Goal: Task Accomplishment & Management: Manage account settings

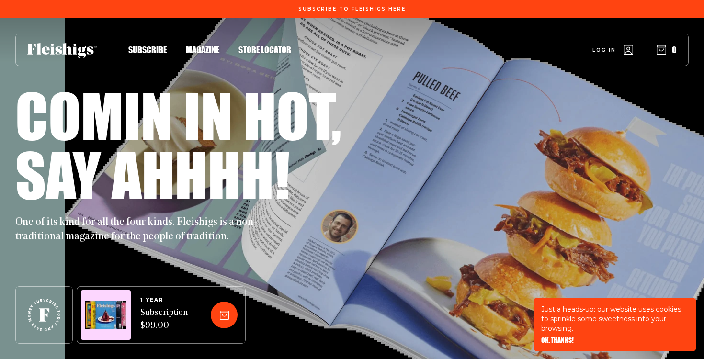
click at [625, 50] on icon "button" at bounding box center [629, 50] width 10 height 10
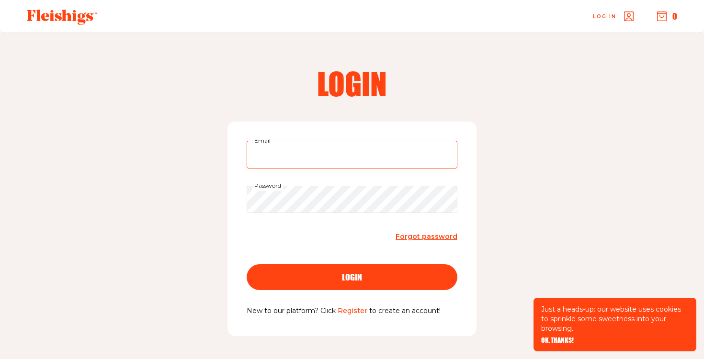
type input "fredafg51@yahoo.com"
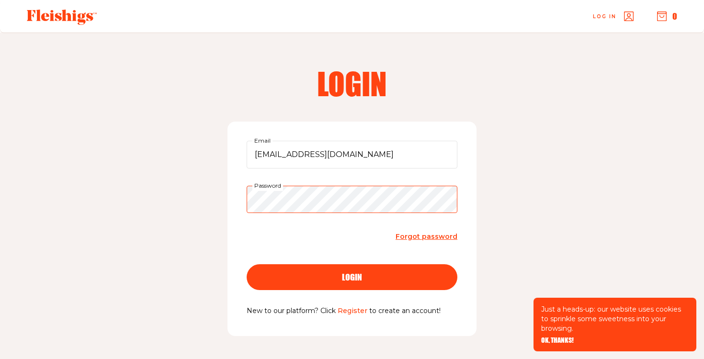
click at [352, 276] on button "login" at bounding box center [352, 277] width 211 height 26
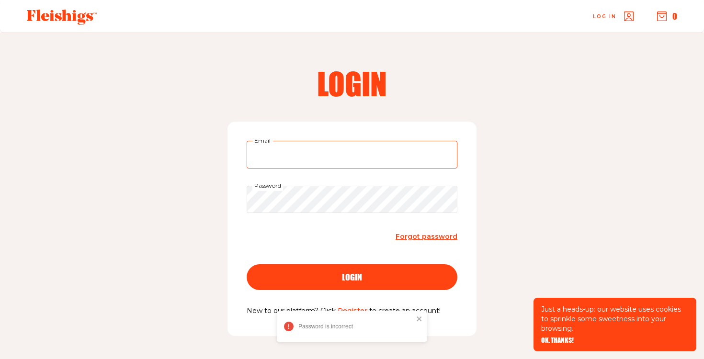
type input "fredafg51@yahoo.com"
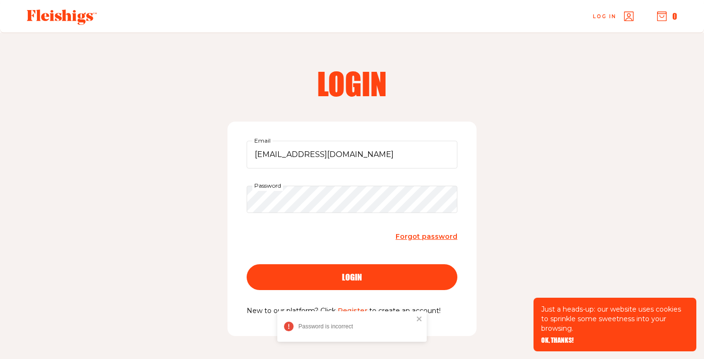
click at [353, 273] on span "login" at bounding box center [352, 268] width 20 height 9
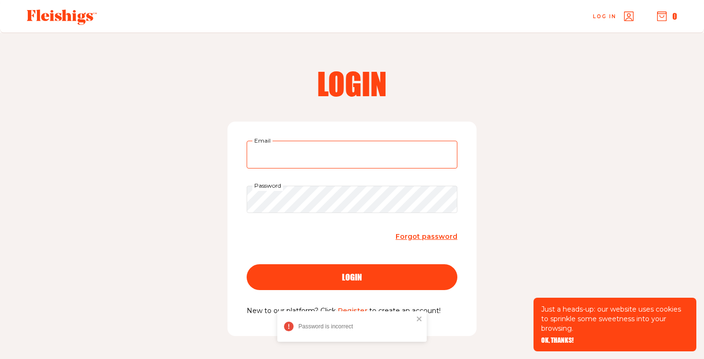
click at [304, 148] on input "Email" at bounding box center [352, 155] width 211 height 28
type input "fredafg51@yahoo.com"
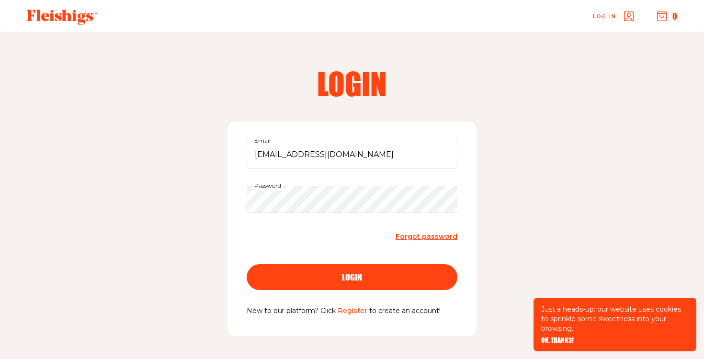
click at [349, 273] on span "login" at bounding box center [352, 268] width 20 height 9
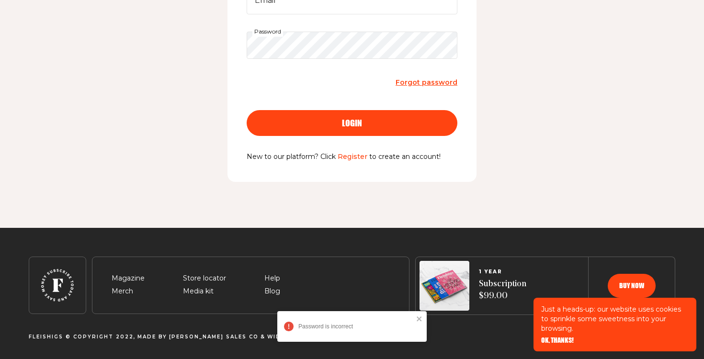
scroll to position [155, 0]
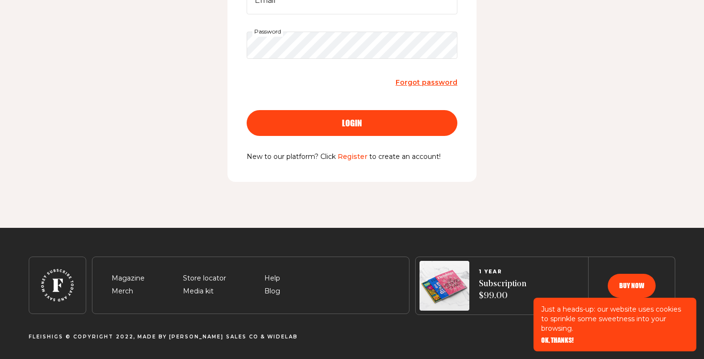
click at [561, 337] on span "OK, THANKS!" at bounding box center [557, 334] width 33 height 7
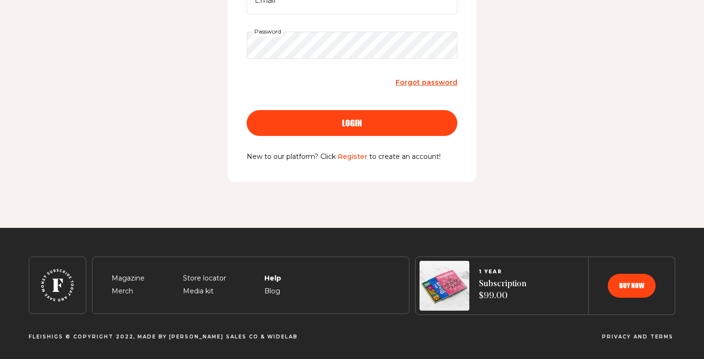
click at [271, 272] on span "Help" at bounding box center [272, 267] width 16 height 11
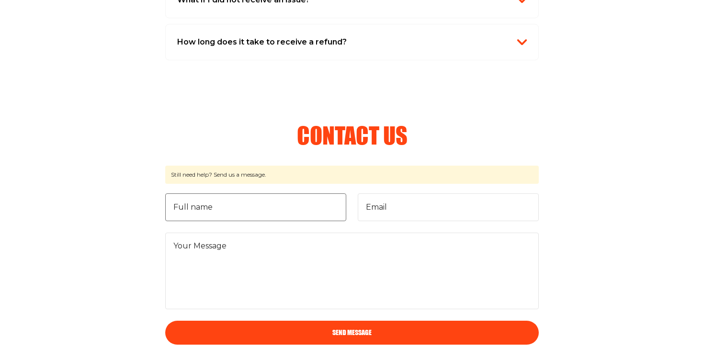
scroll to position [1152, 0]
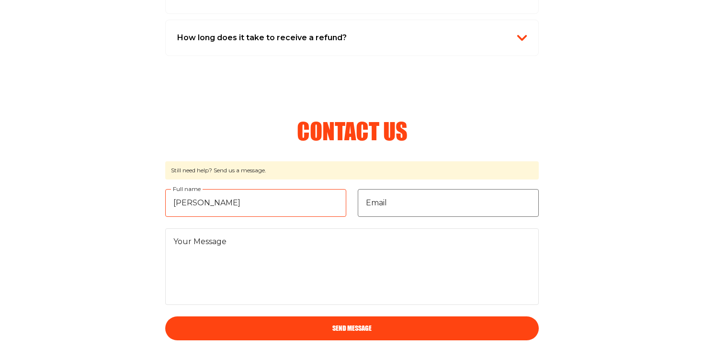
type input "Freda Greenbaum"
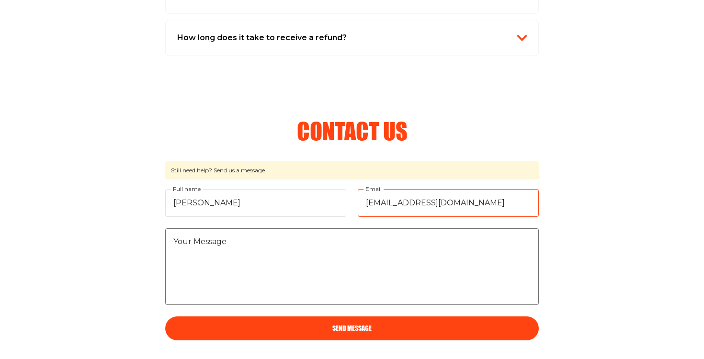
type input "fredafg51@yahoo.com"
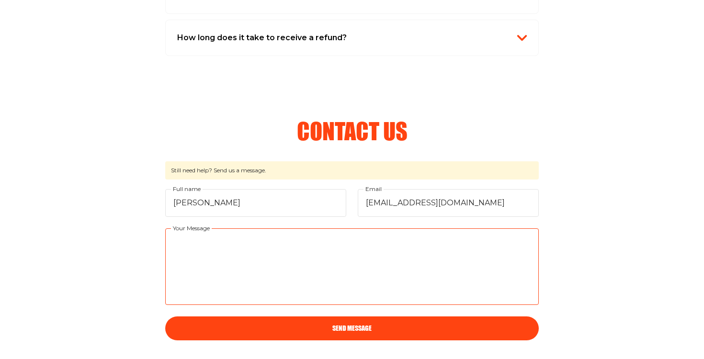
click at [342, 277] on textarea "Your Message" at bounding box center [352, 267] width 374 height 77
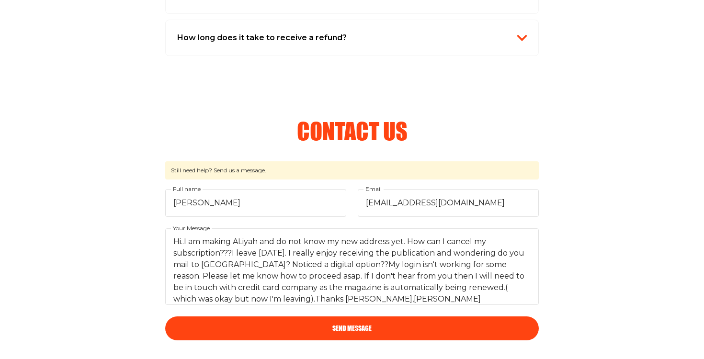
click at [351, 322] on button "Send Message" at bounding box center [352, 329] width 374 height 24
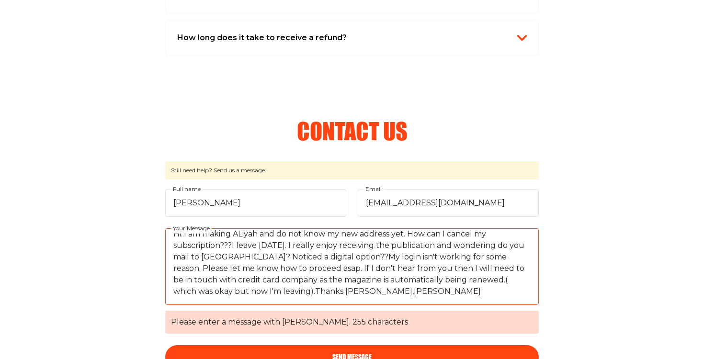
scroll to position [8, 0]
click at [368, 351] on button "Send Message" at bounding box center [352, 357] width 374 height 24
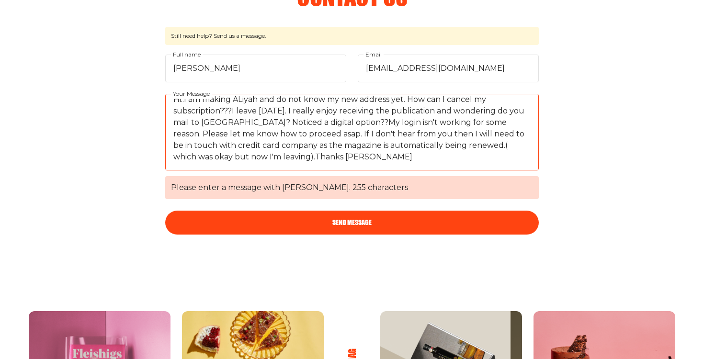
scroll to position [1287, 0]
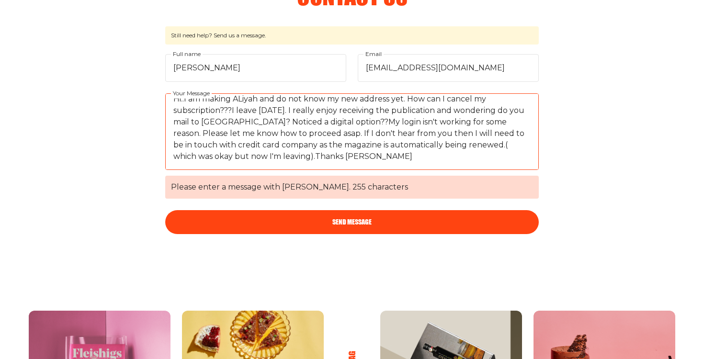
click at [350, 215] on button "Send Message" at bounding box center [352, 222] width 374 height 24
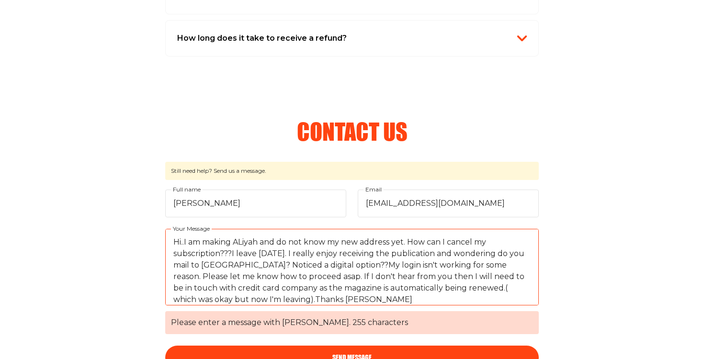
scroll to position [0, 0]
drag, startPoint x: 299, startPoint y: 295, endPoint x: 168, endPoint y: 279, distance: 132.6
click at [168, 279] on textarea "Hi..I am making ALiyah and do not know my new address yet. How can I cancel my …" at bounding box center [352, 267] width 374 height 77
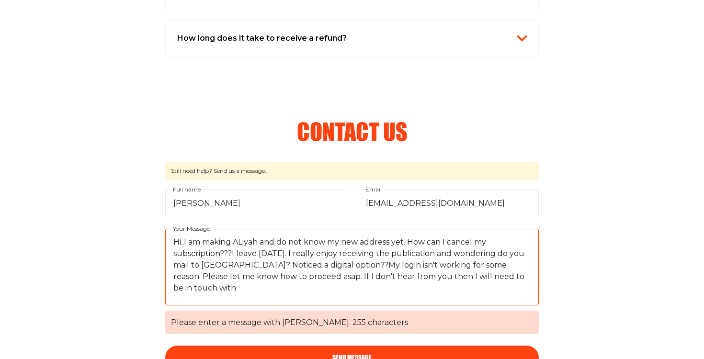
click at [511, 274] on textarea "Hi..I am making ALiyah and do not know my new address yet. How can I cancel my …" at bounding box center [352, 267] width 374 height 77
click at [301, 274] on textarea "Hi..I am making ALiyah and do not know my new address yet. How can I cancel my …" at bounding box center [352, 267] width 374 height 77
type textarea "Hi..I am making ALiyah and do not know my new address yet. How can I cancel my …"
click at [349, 351] on button "Send Message" at bounding box center [352, 358] width 374 height 24
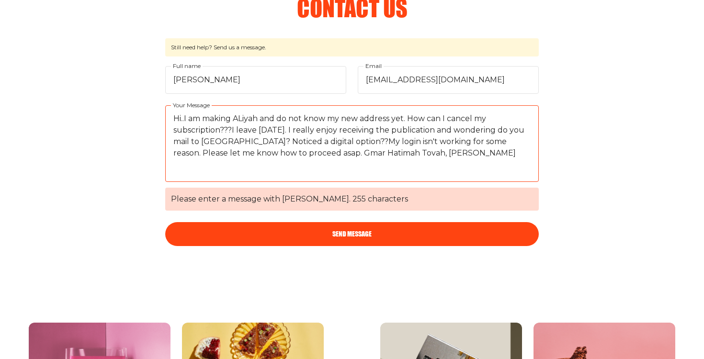
scroll to position [1269, 0]
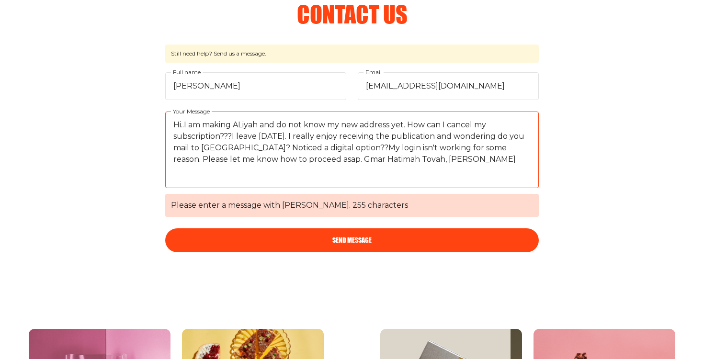
click at [303, 235] on button "Send Message" at bounding box center [352, 241] width 374 height 24
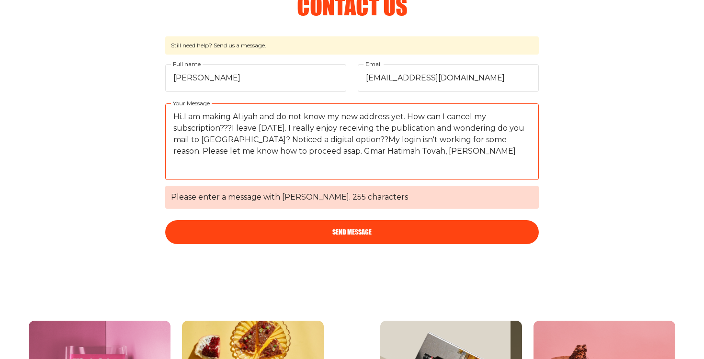
scroll to position [1276, 0]
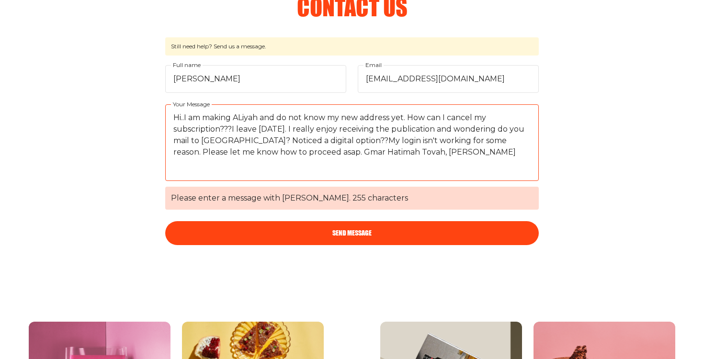
click at [361, 193] on span "Please enter a message with max. 255 characters" at bounding box center [352, 198] width 374 height 23
click at [361, 181] on textarea "Hi..I am making ALiyah and do not know my new address yet. How can I cancel my …" at bounding box center [352, 142] width 374 height 77
drag, startPoint x: 413, startPoint y: 148, endPoint x: 163, endPoint y: 113, distance: 252.5
click at [163, 113] on section "Contact Us Still need help? Send us a message. Freda Greenbaum Full name fredaf…" at bounding box center [352, 120] width 704 height 250
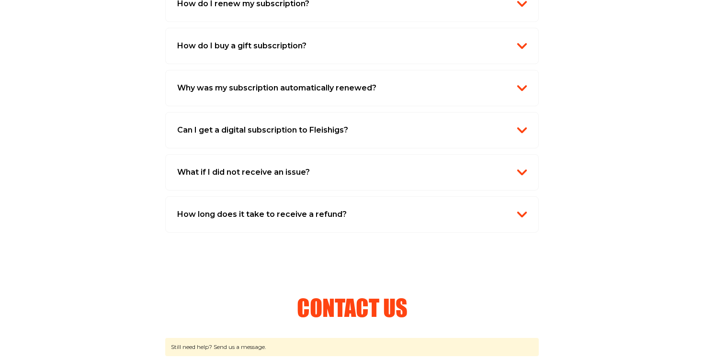
scroll to position [855, 0]
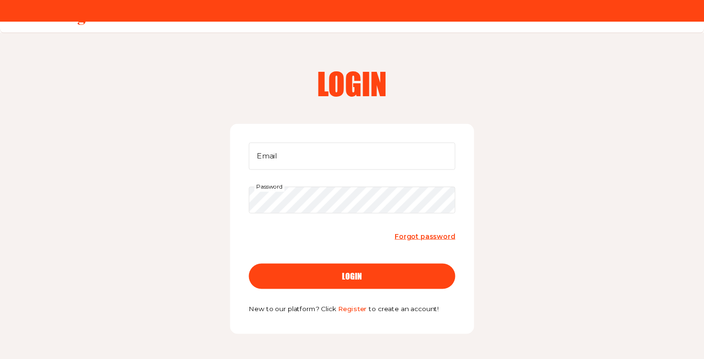
scroll to position [3, 0]
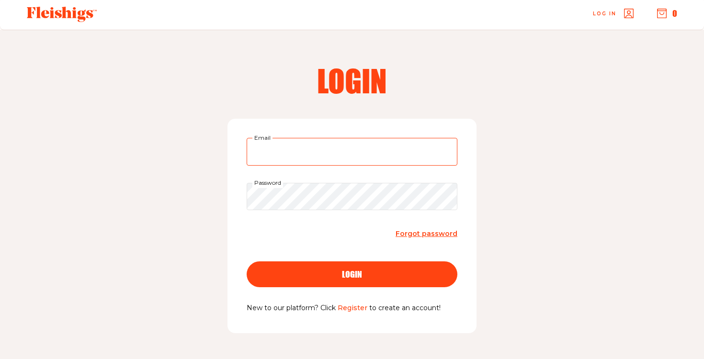
type input "fredafg51@yahoo.com"
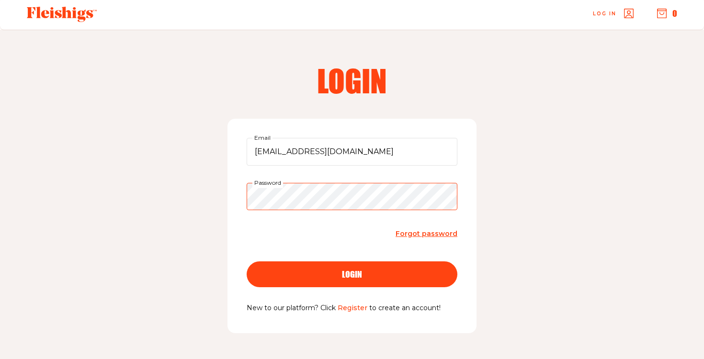
click at [352, 274] on button "login" at bounding box center [352, 275] width 211 height 26
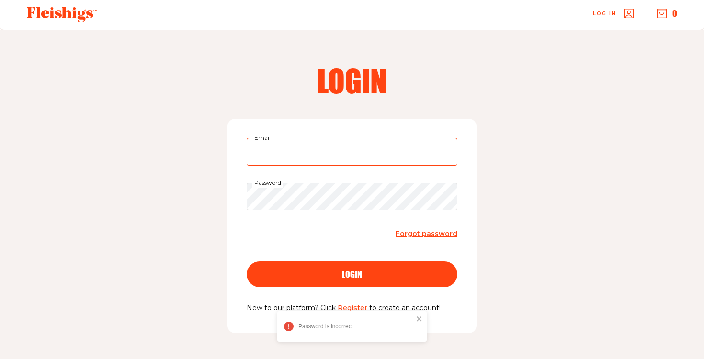
type input "fredafg51@yahoo.com"
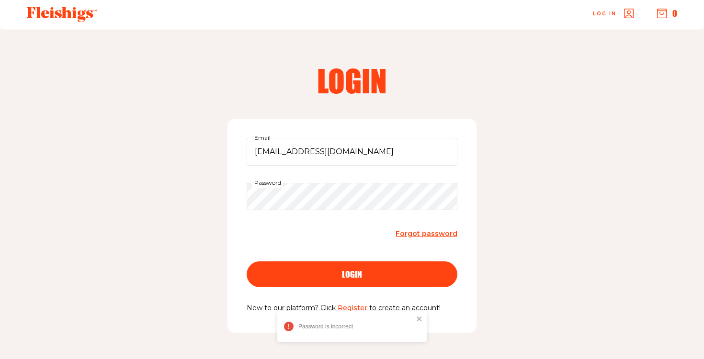
click at [353, 269] on button "login" at bounding box center [352, 275] width 211 height 26
click at [422, 230] on span "Forgot password" at bounding box center [427, 233] width 62 height 9
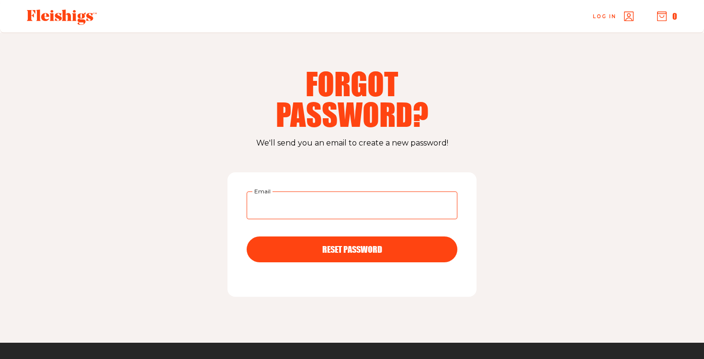
click at [313, 206] on input "Email" at bounding box center [352, 206] width 211 height 28
type input "fredafg51@yahoo.com"
click at [340, 245] on span "RESET PASSWORD" at bounding box center [352, 241] width 60 height 9
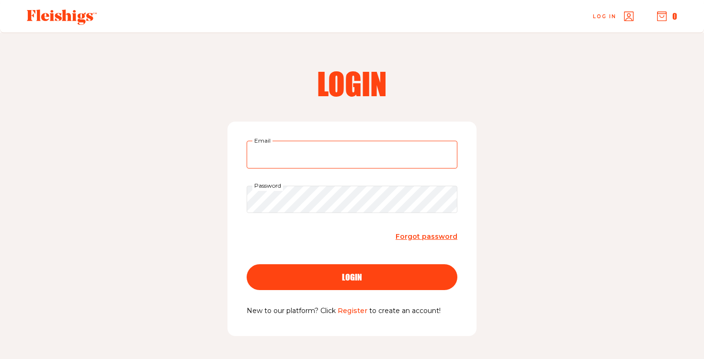
type input "fredafg51@yahoo.com"
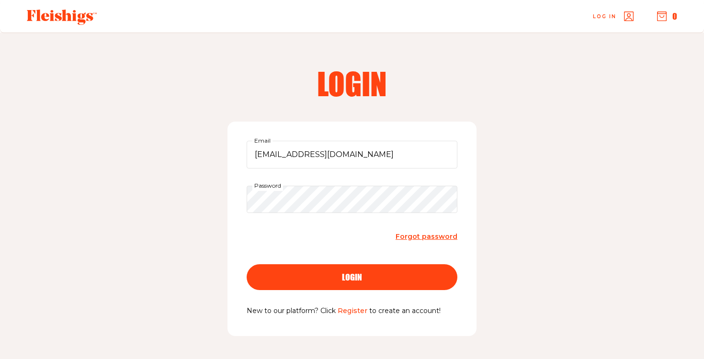
click at [349, 273] on span "login" at bounding box center [352, 268] width 20 height 9
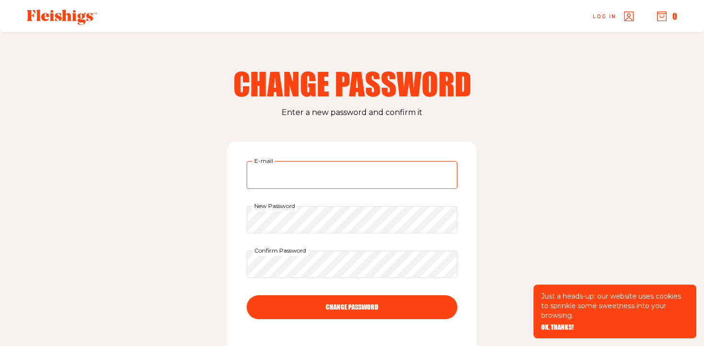
click at [310, 174] on input "E-mail" at bounding box center [352, 175] width 211 height 28
type input "Fredafg51@yahoo.com"
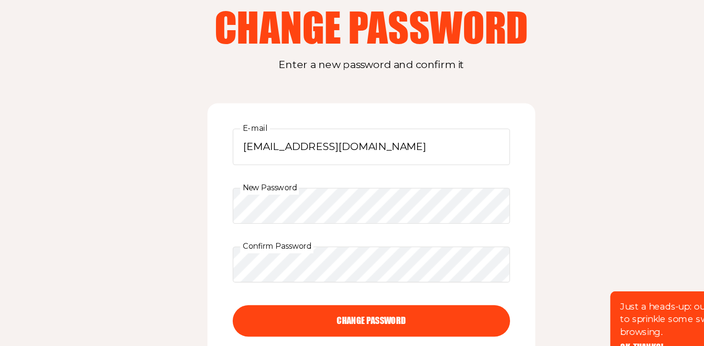
click at [283, 295] on button "CHANGE PASSWORD" at bounding box center [352, 307] width 211 height 24
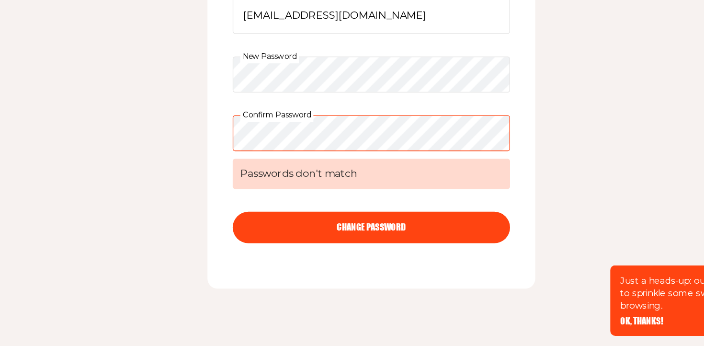
scroll to position [107, 0]
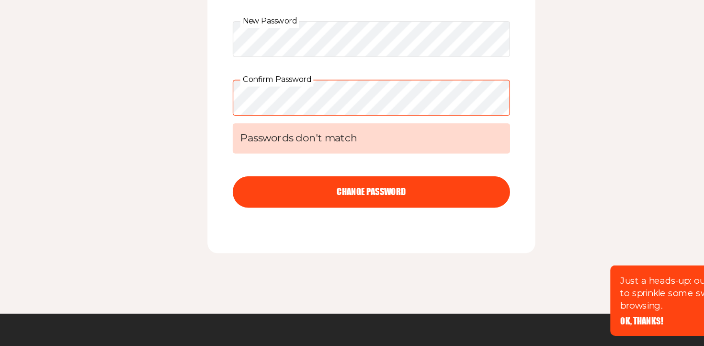
click at [277, 217] on button "CHANGE PASSWORD" at bounding box center [352, 229] width 211 height 24
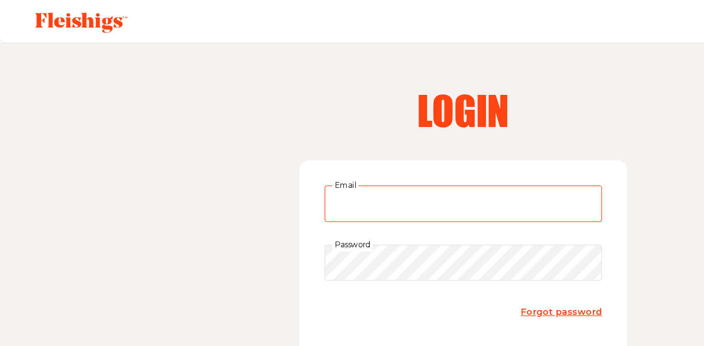
type input "fredafg51@yahoo.com"
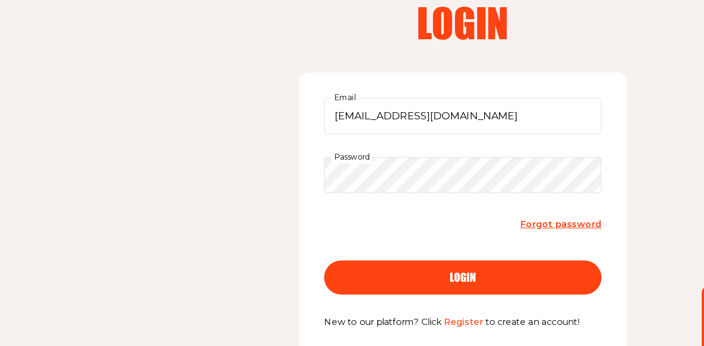
click at [362, 264] on span "login" at bounding box center [352, 268] width 20 height 9
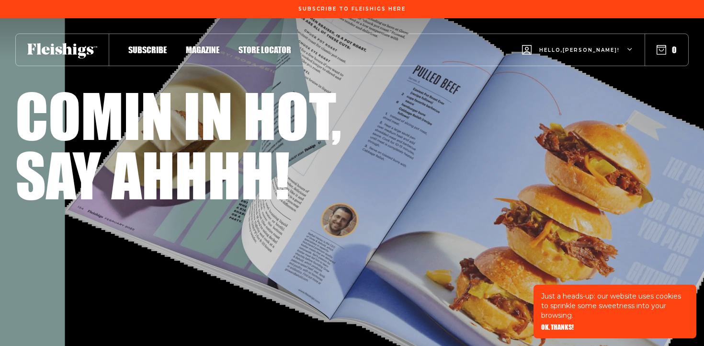
scroll to position [0, 0]
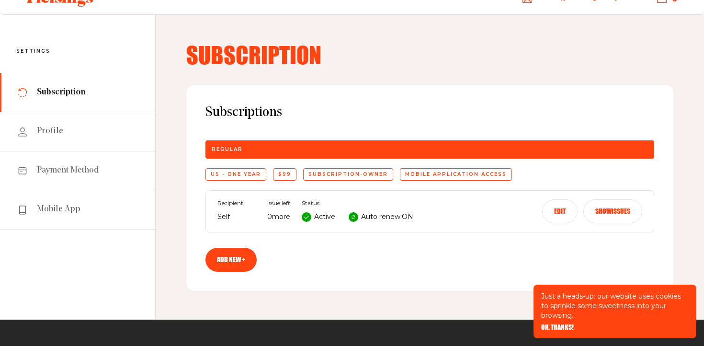
scroll to position [18, 0]
click at [356, 219] on icon at bounding box center [353, 217] width 5 height 5
click at [562, 211] on button "Edit" at bounding box center [559, 211] width 35 height 24
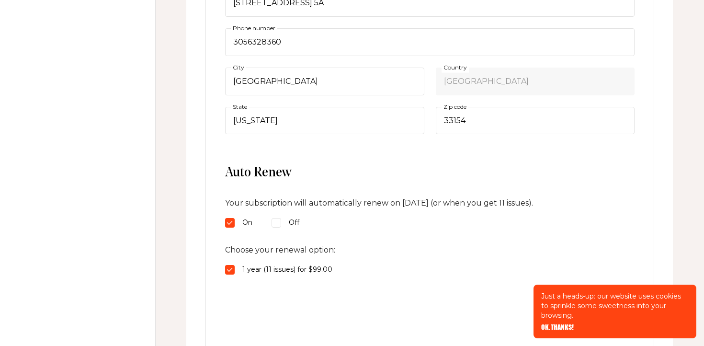
scroll to position [347, 0]
click at [277, 222] on input "Off" at bounding box center [277, 222] width 10 height 10
radio input "true"
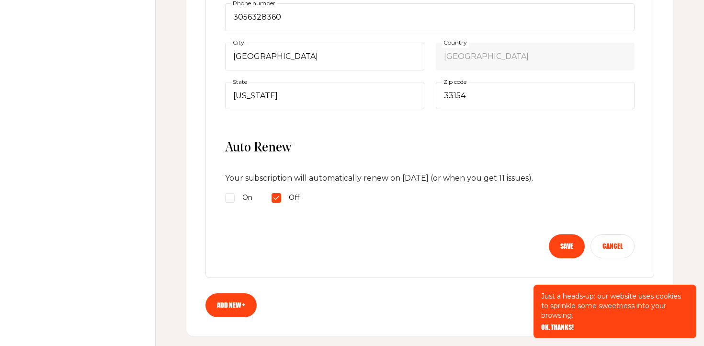
scroll to position [371, 0]
click at [569, 243] on button "Save" at bounding box center [567, 246] width 36 height 24
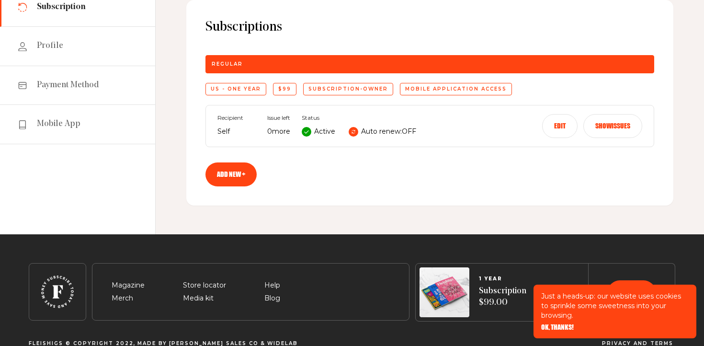
scroll to position [103, 0]
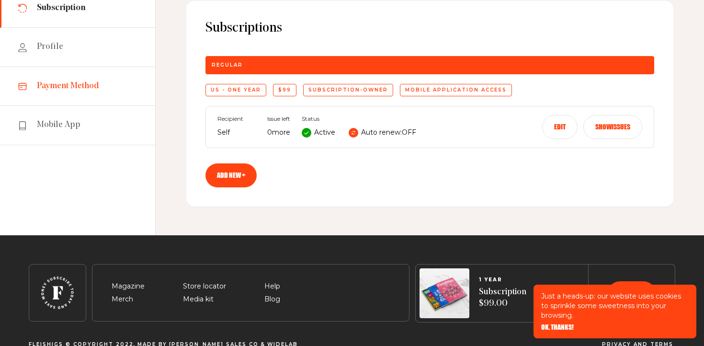
click at [85, 84] on span "Payment Method" at bounding box center [68, 85] width 62 height 11
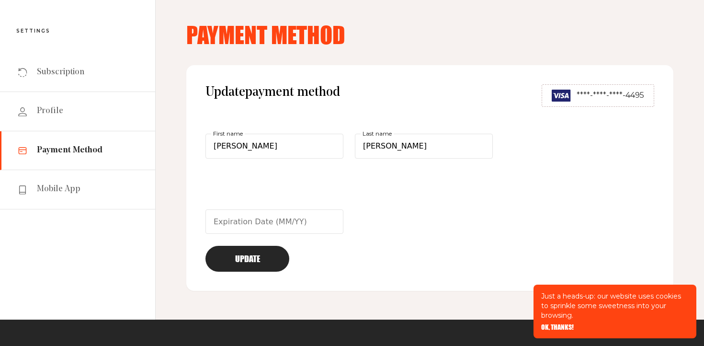
scroll to position [41, 0]
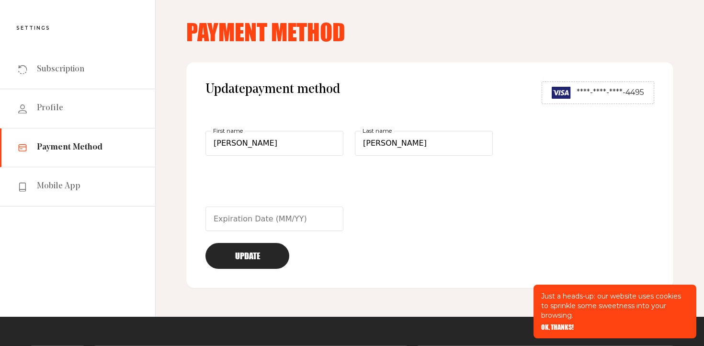
click at [257, 252] on button "Update" at bounding box center [248, 256] width 84 height 26
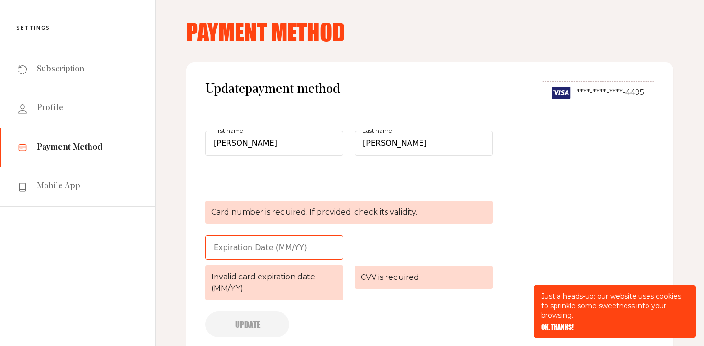
click at [608, 96] on span "****-****-****-4495" at bounding box center [611, 92] width 68 height 11
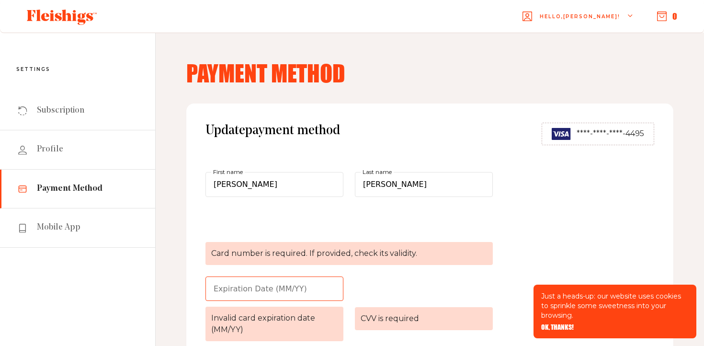
scroll to position [0, 0]
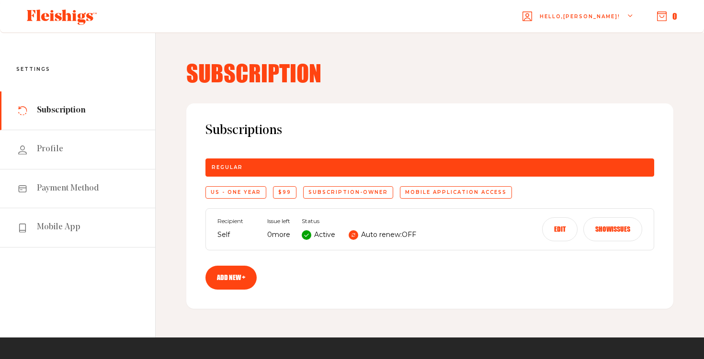
click at [615, 231] on button "Show issues" at bounding box center [613, 230] width 59 height 24
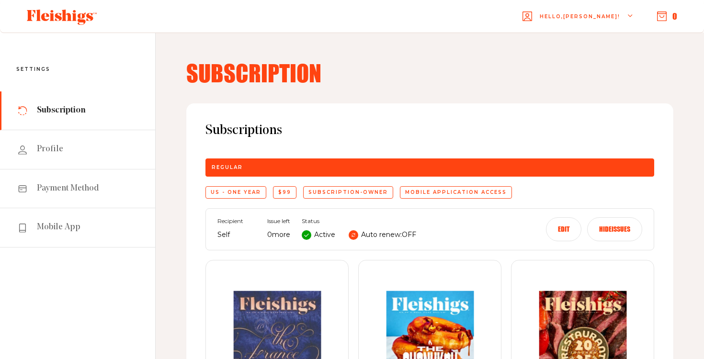
click at [496, 197] on div "Mobile application access" at bounding box center [456, 192] width 112 height 12
click at [78, 110] on span "Subscription" at bounding box center [61, 110] width 49 height 11
click at [65, 107] on span "Subscription" at bounding box center [61, 110] width 49 height 11
click at [600, 13] on span "Hello, [PERSON_NAME] !" at bounding box center [580, 24] width 80 height 23
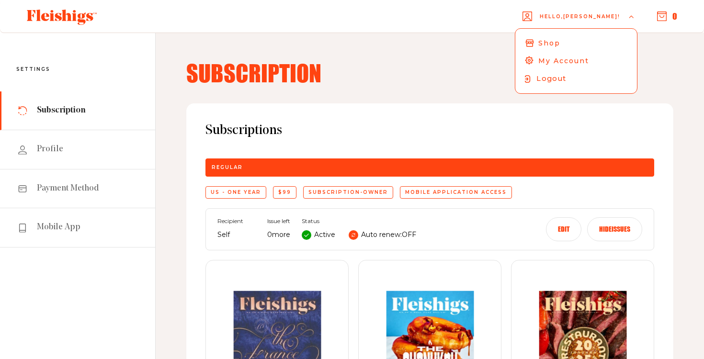
click at [566, 75] on span "Logout" at bounding box center [552, 78] width 30 height 11
